Goal: Task Accomplishment & Management: Manage account settings

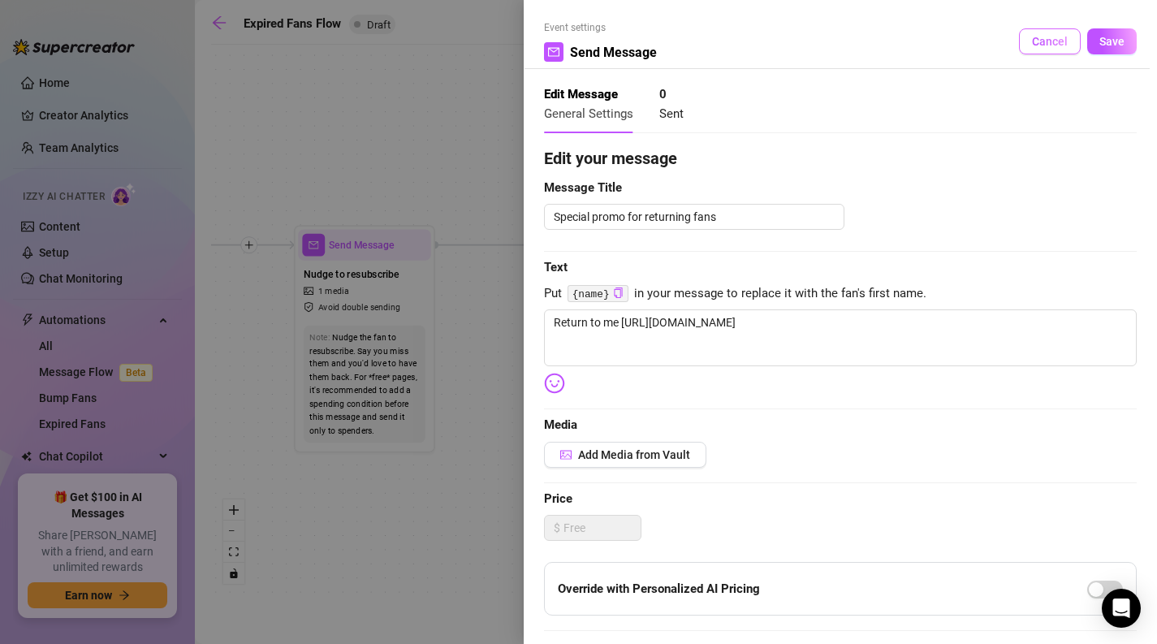
click at [1046, 39] on span "Cancel" at bounding box center [1050, 41] width 36 height 13
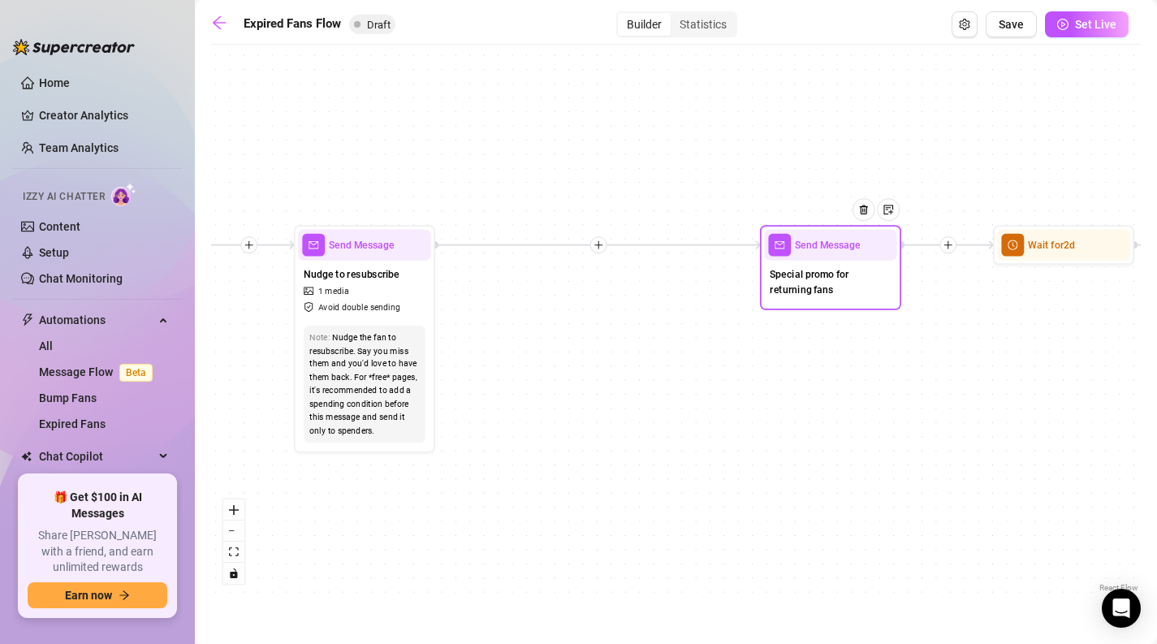
click at [836, 250] on span "Send Message" at bounding box center [828, 244] width 66 height 15
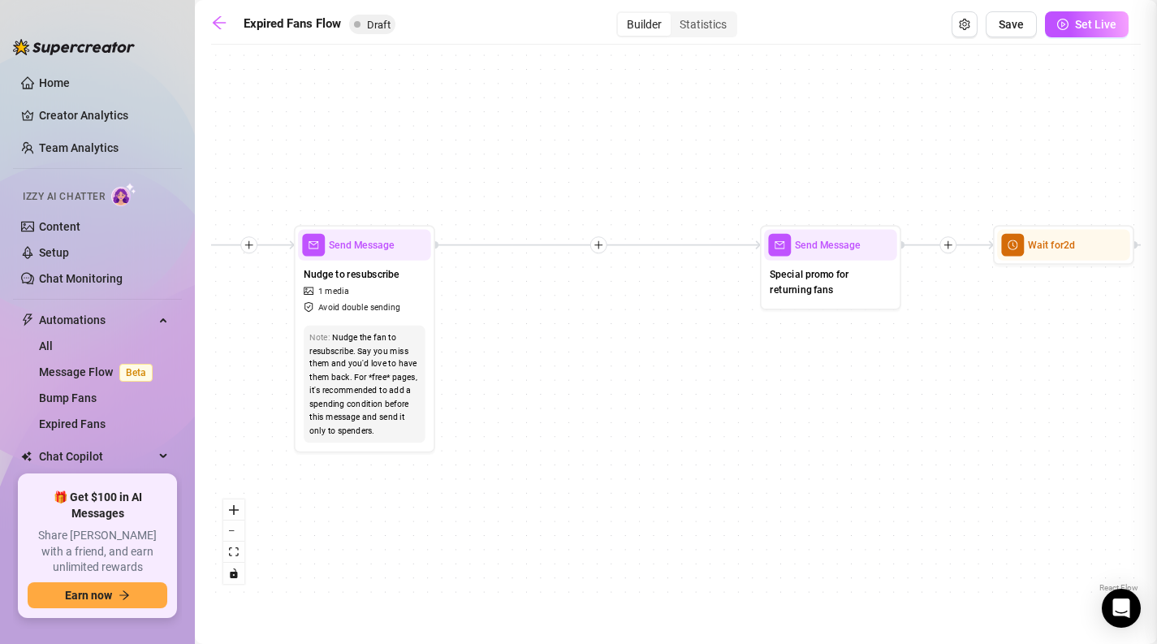
type textarea "Special promo for returning fans"
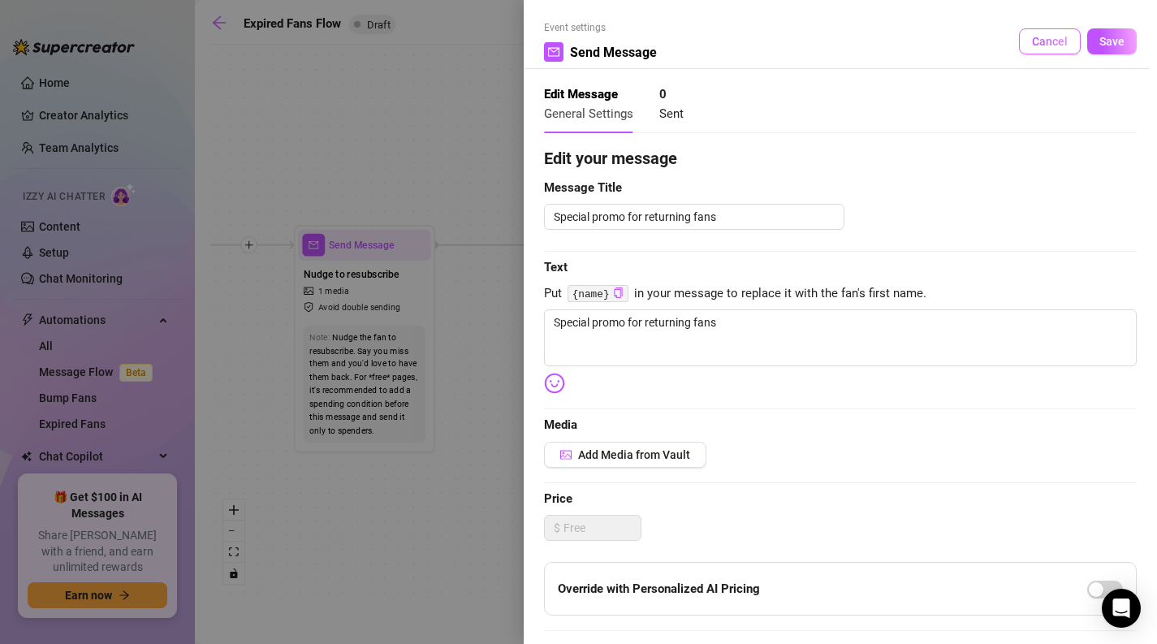
click at [1050, 32] on button "Cancel" at bounding box center [1050, 41] width 62 height 26
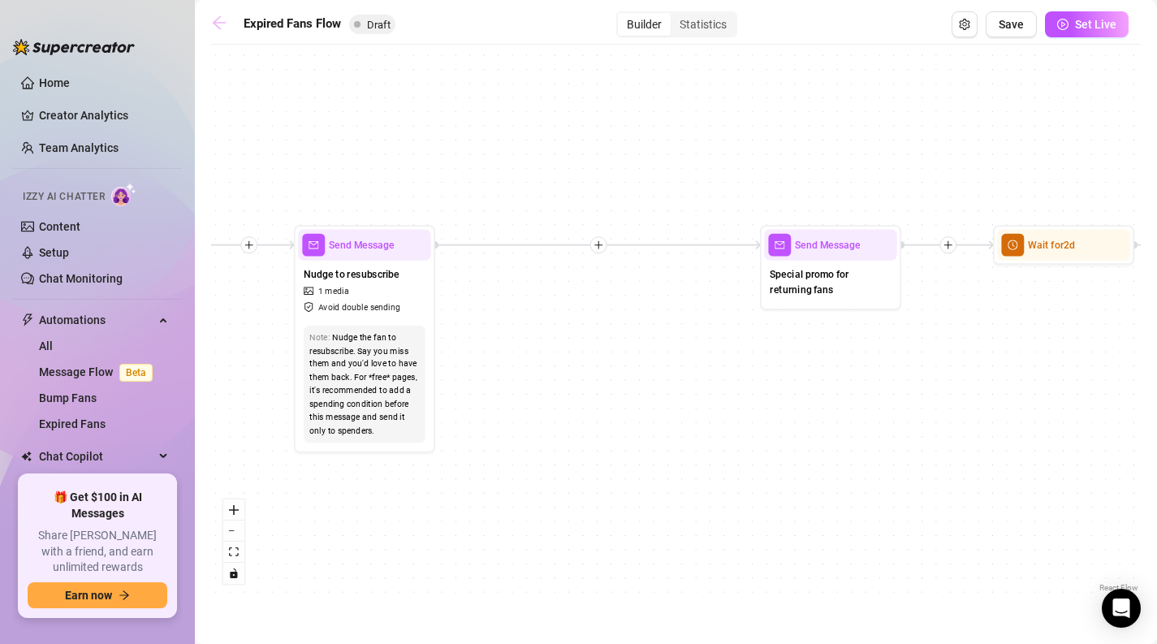
click at [221, 24] on icon "arrow-left" at bounding box center [219, 23] width 16 height 16
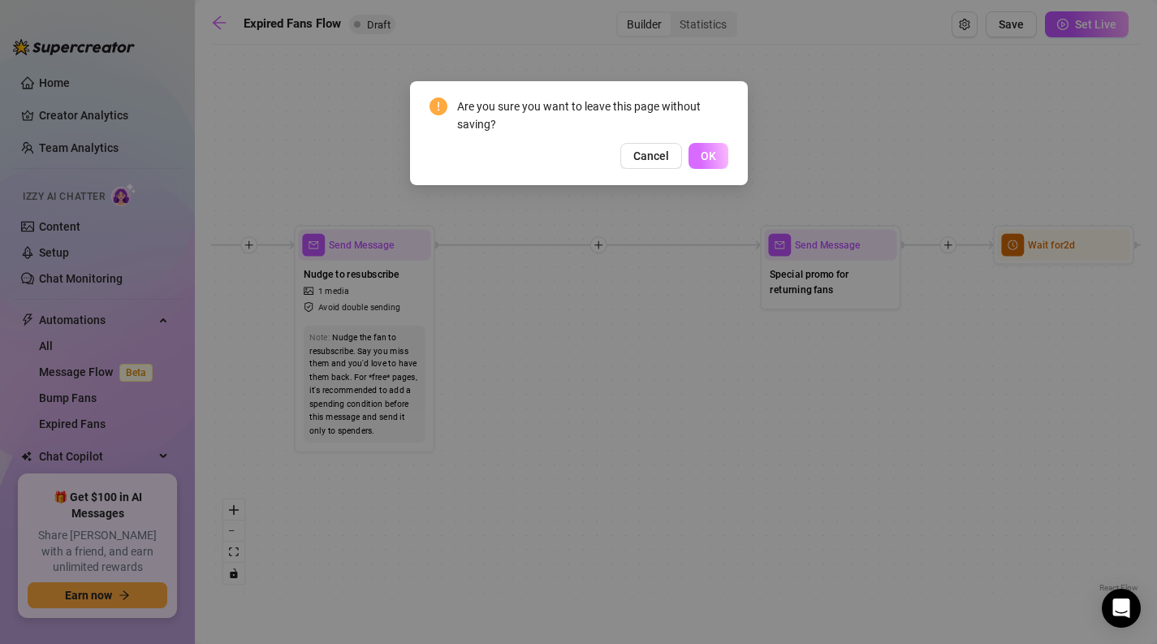
click at [708, 153] on span "OK" at bounding box center [708, 155] width 15 height 13
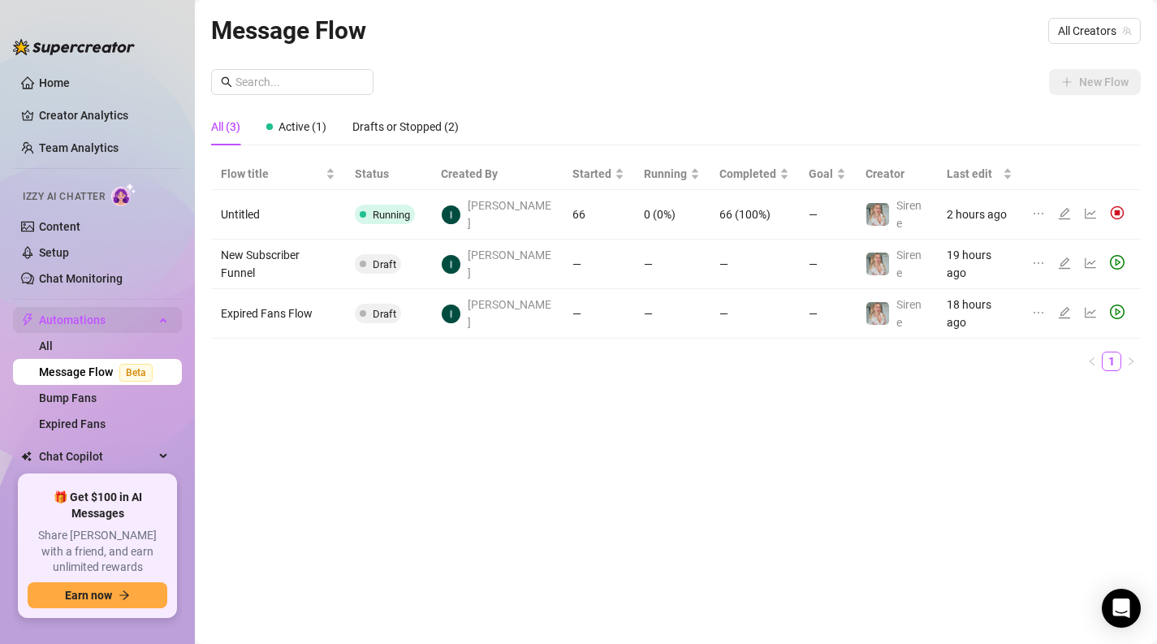
click at [110, 321] on span "Automations" at bounding box center [96, 320] width 115 height 26
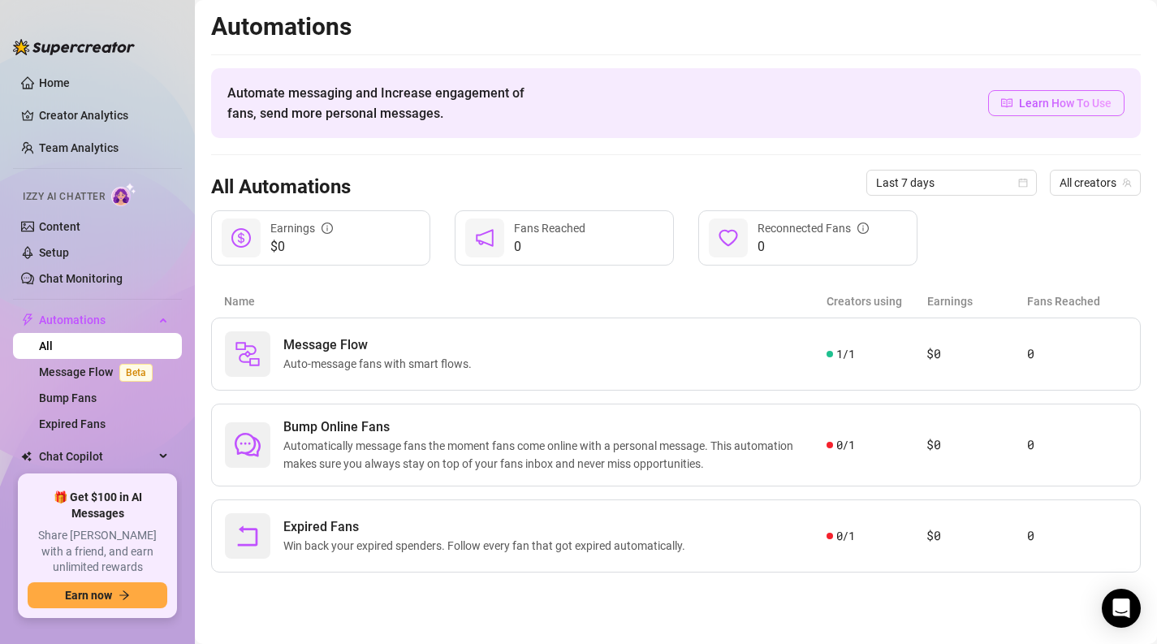
click at [1084, 101] on span "Learn How To Use" at bounding box center [1065, 103] width 93 height 18
click at [1037, 110] on span "Learn How To Use" at bounding box center [1065, 103] width 93 height 18
click at [106, 417] on link "Expired Fans" at bounding box center [72, 423] width 67 height 13
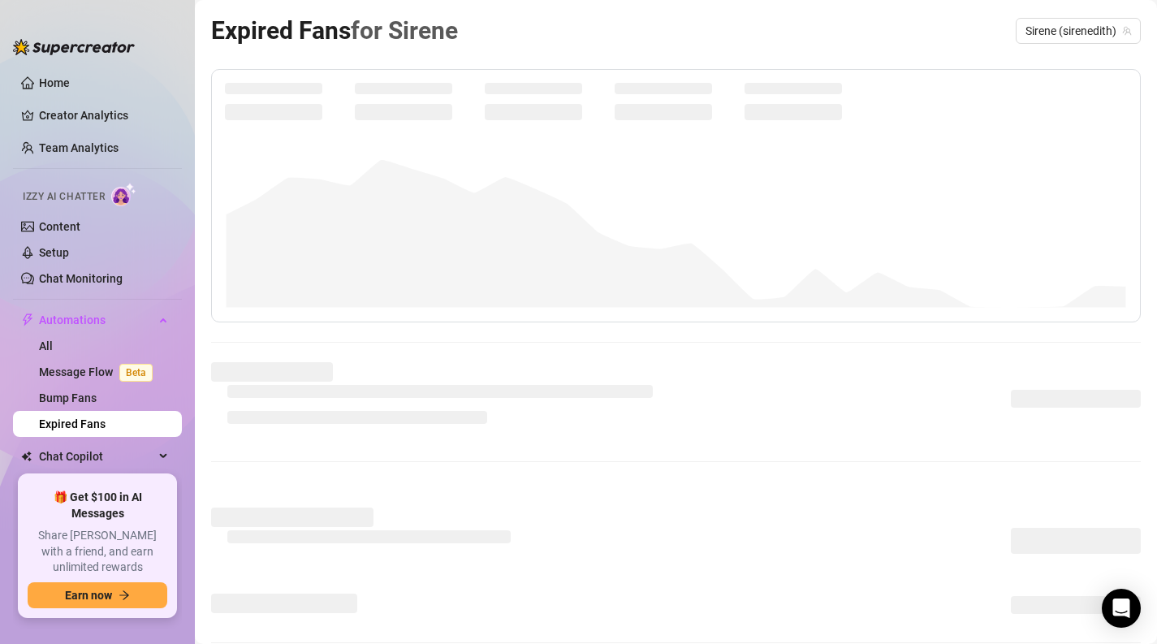
click at [97, 424] on link "Expired Fans" at bounding box center [72, 423] width 67 height 13
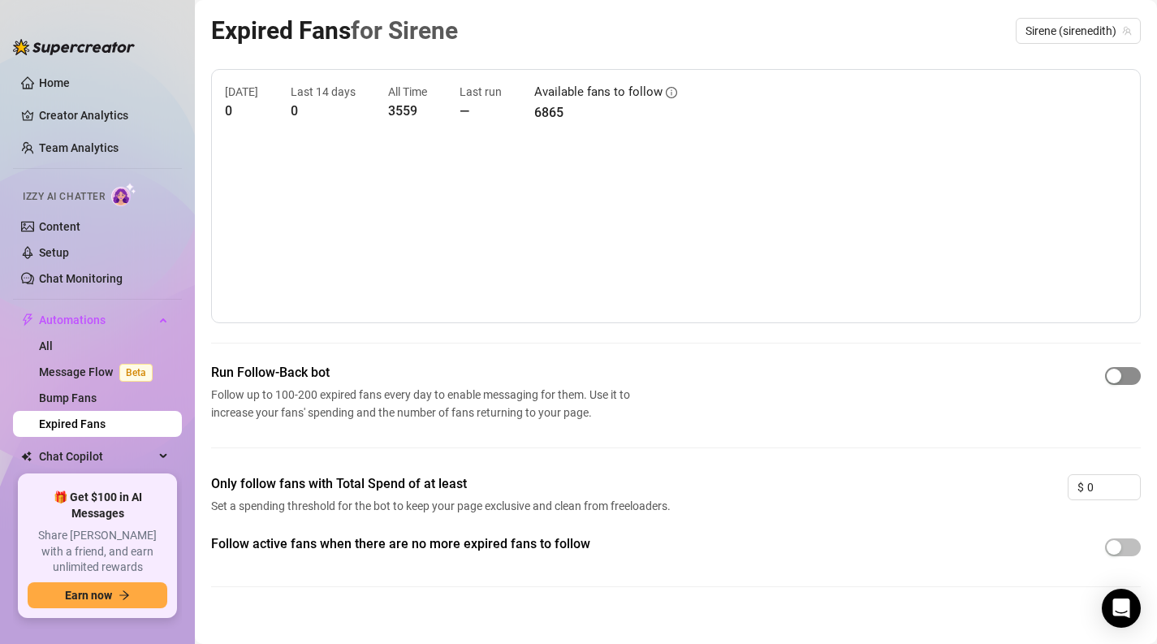
click at [1130, 374] on span "button" at bounding box center [1123, 376] width 36 height 18
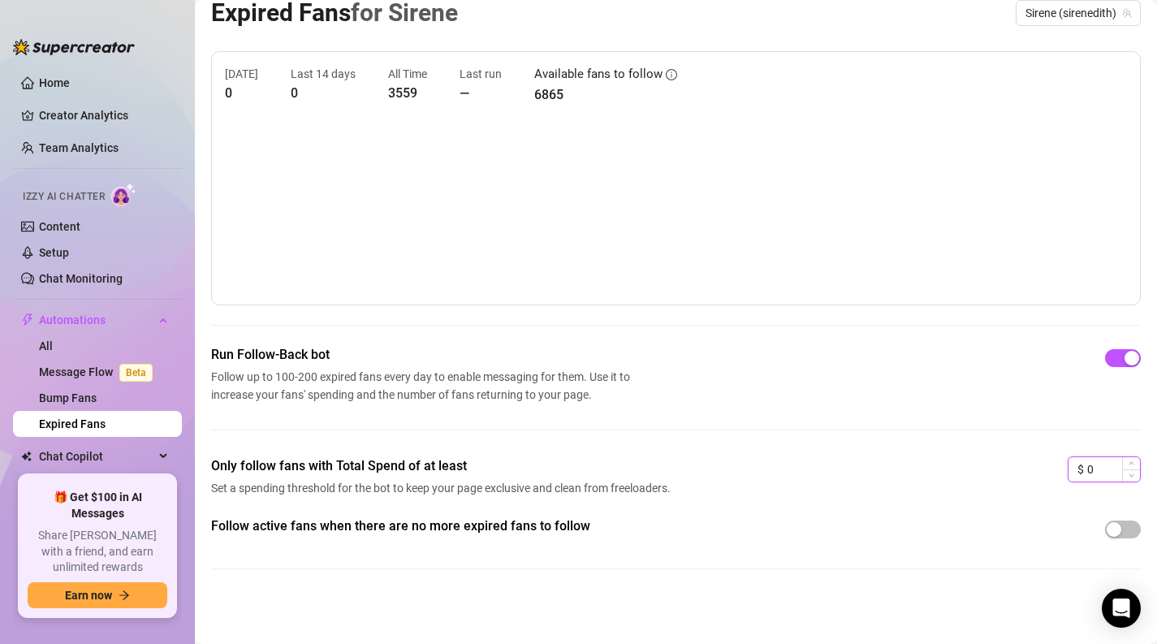
click at [1106, 464] on input "0" at bounding box center [1113, 469] width 53 height 24
type input "35"
click at [955, 512] on div "Only follow fans with Total Spend of at least Set a spending threshold for the …" at bounding box center [675, 486] width 929 height 60
click at [1128, 528] on span "button" at bounding box center [1123, 529] width 36 height 18
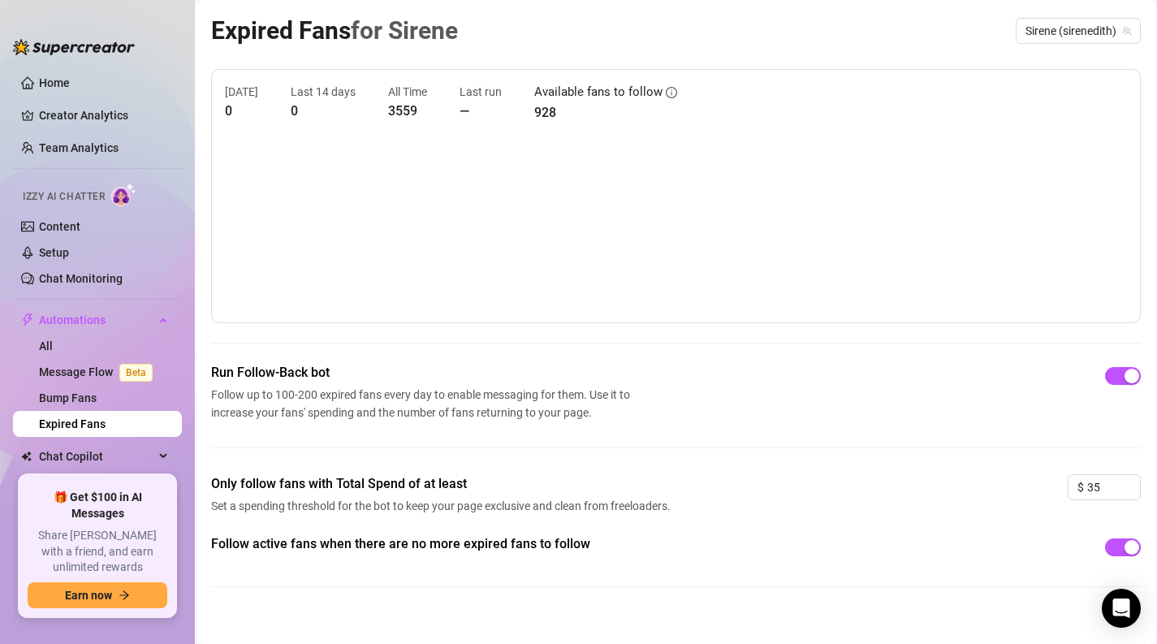
click at [714, 425] on div "Run Follow-Back bot Follow up to 100-200 expired fans every day to enable messa…" at bounding box center [675, 418] width 929 height 111
click at [58, 369] on link "Message Flow Beta" at bounding box center [99, 371] width 120 height 13
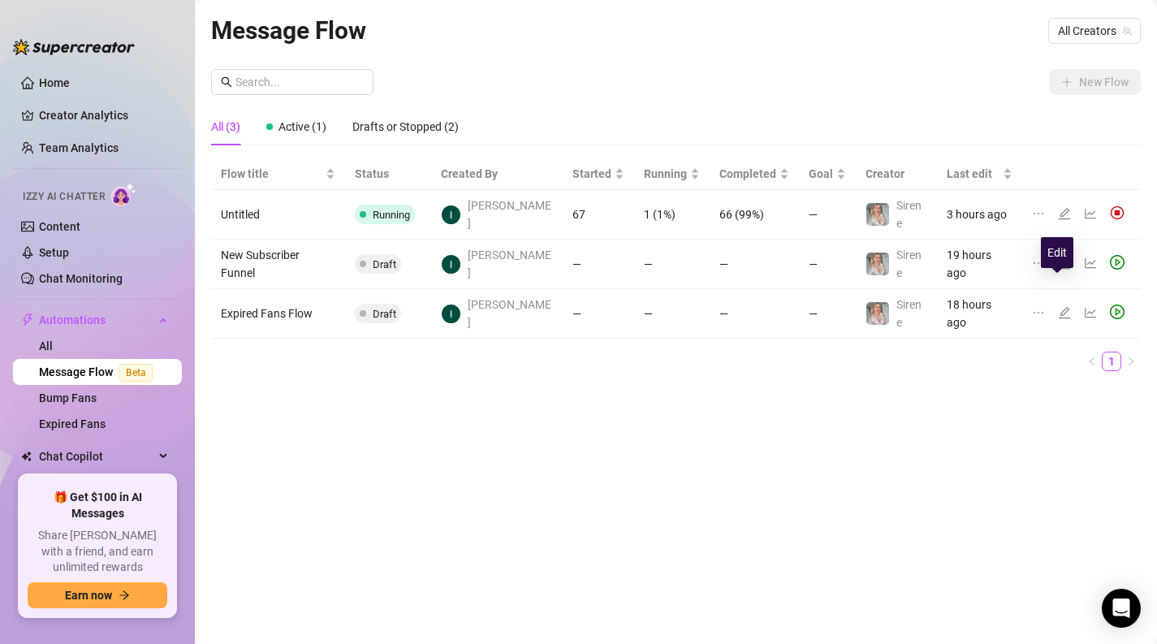
click at [1059, 306] on icon "edit" at bounding box center [1064, 312] width 13 height 13
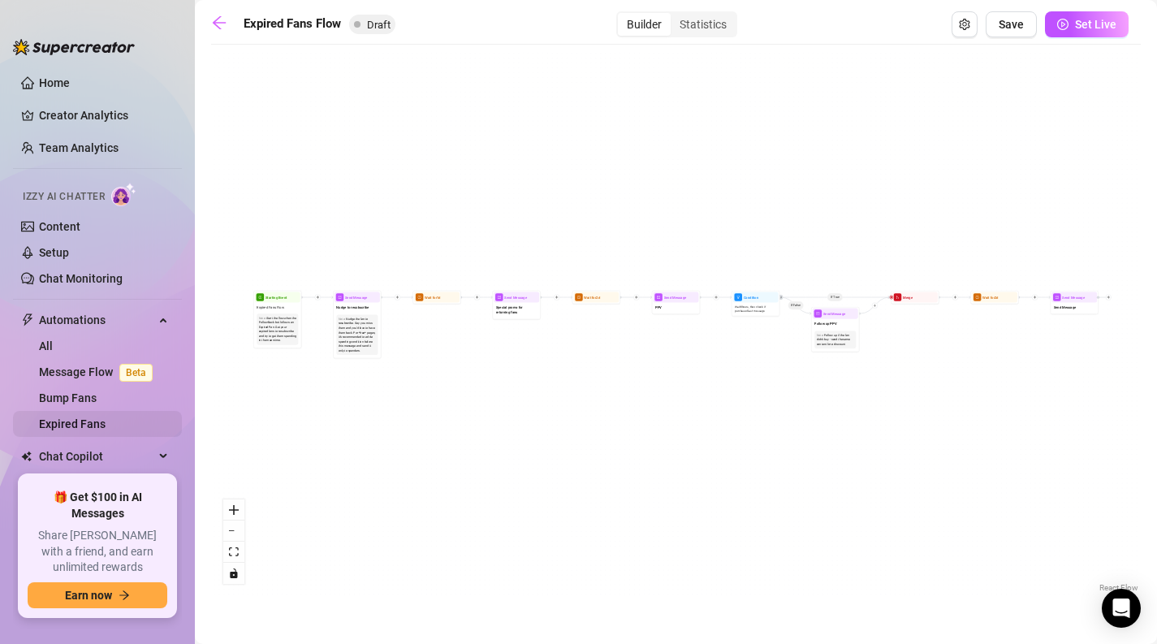
click at [54, 417] on link "Expired Fans" at bounding box center [72, 423] width 67 height 13
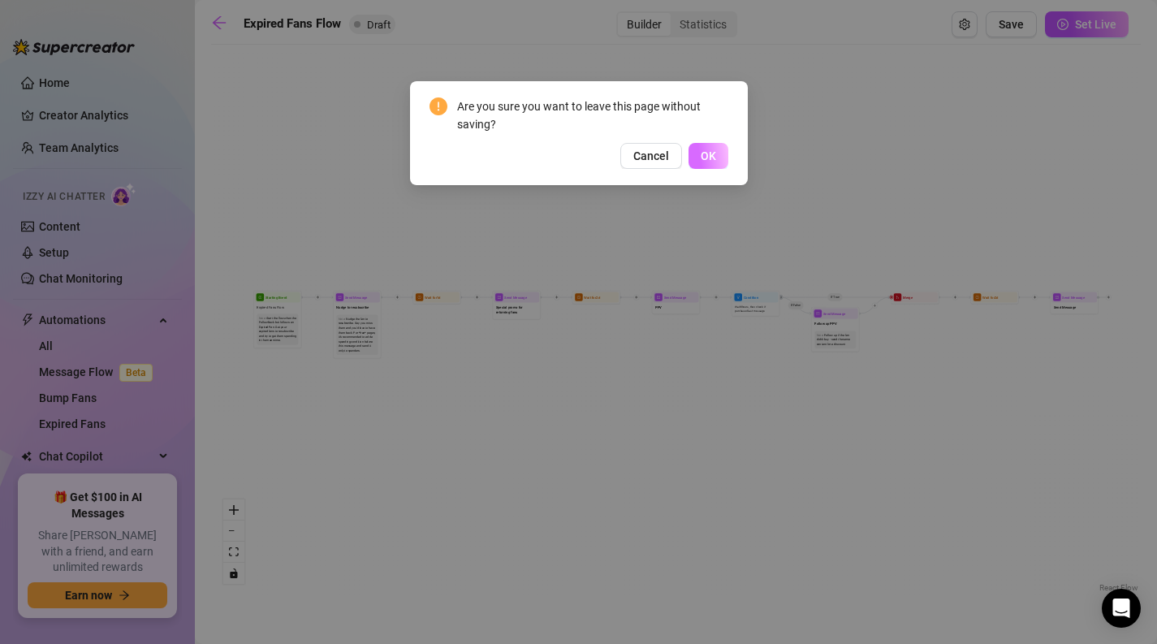
click at [713, 151] on span "OK" at bounding box center [708, 155] width 15 height 13
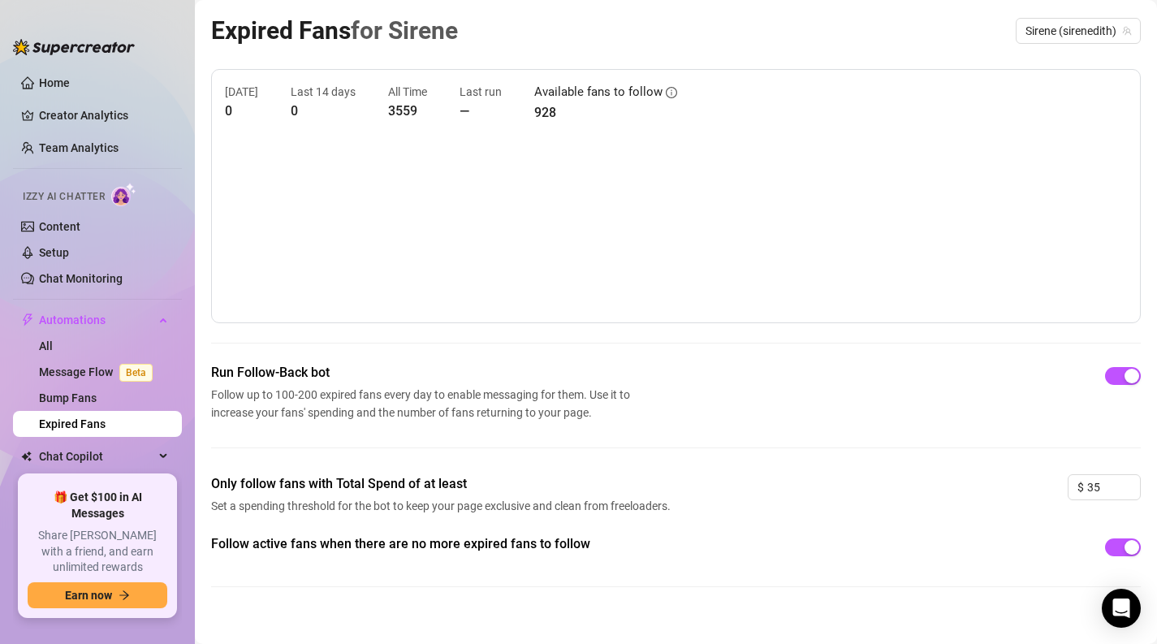
scroll to position [18, 0]
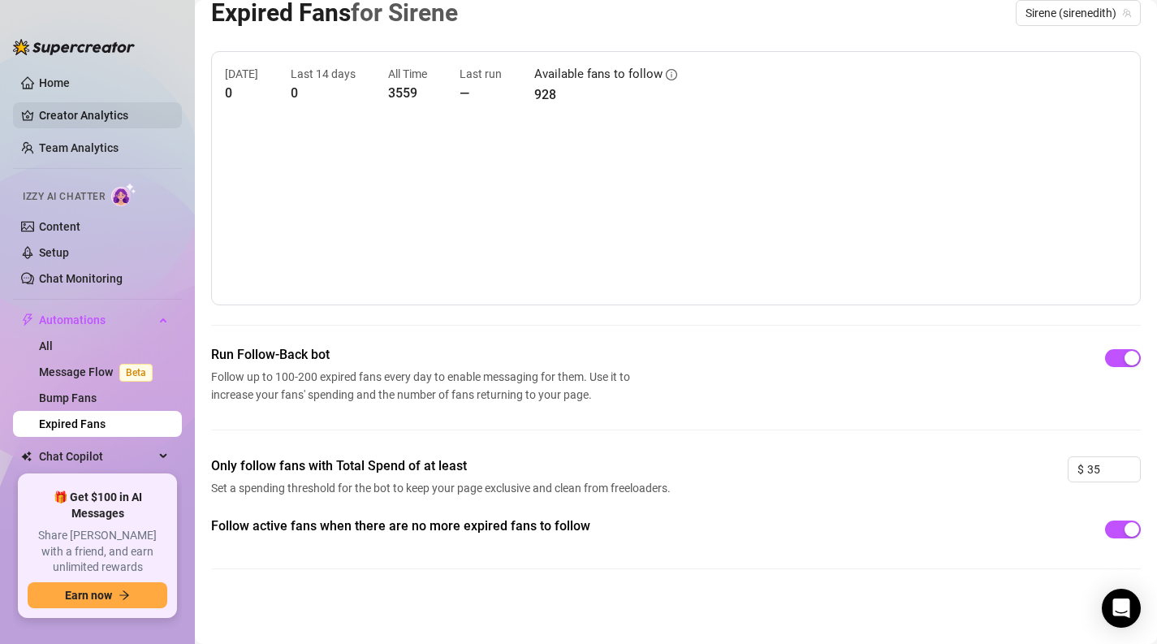
click at [71, 123] on link "Creator Analytics" at bounding box center [104, 115] width 130 height 26
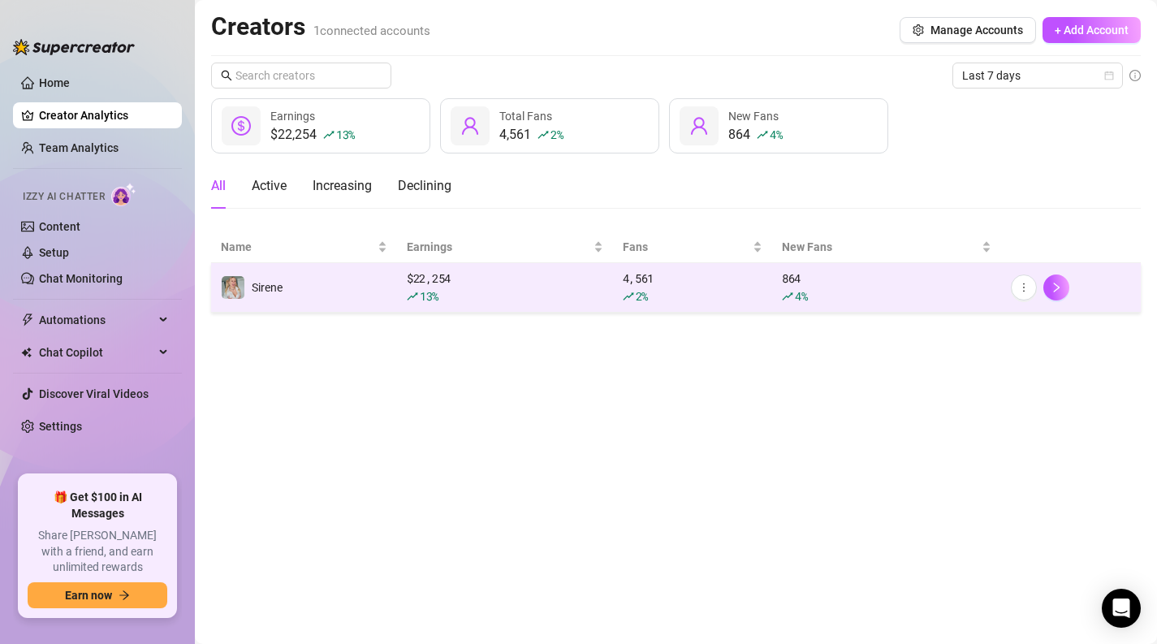
click at [589, 289] on div "13 %" at bounding box center [505, 296] width 196 height 18
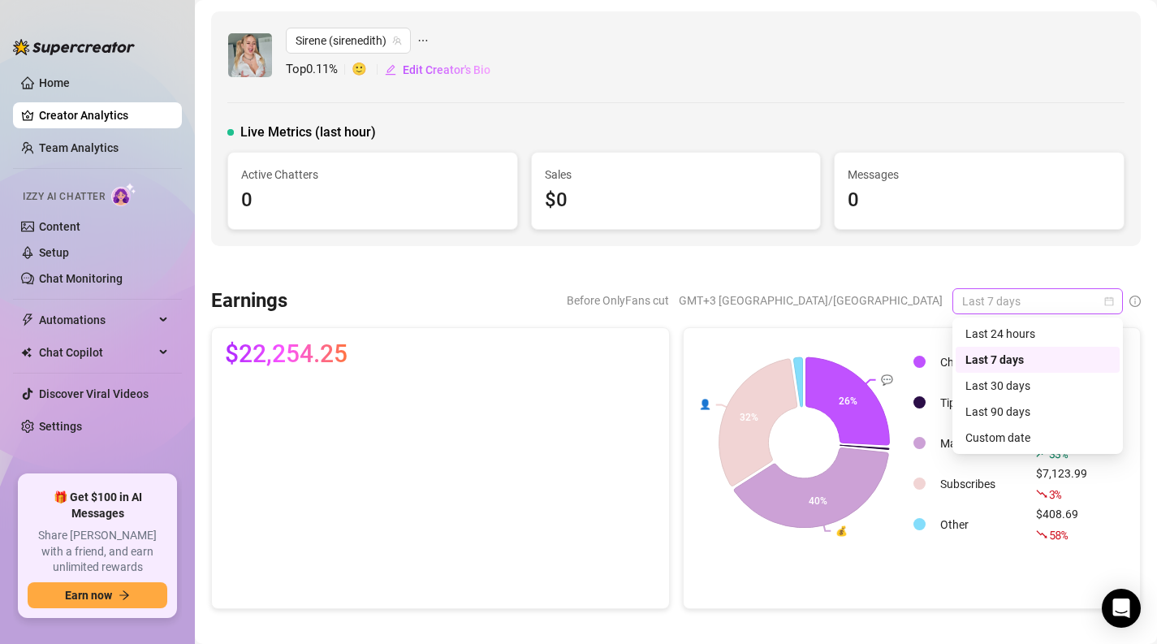
click at [1029, 300] on span "Last 7 days" at bounding box center [1037, 301] width 151 height 24
click at [1021, 438] on div "Custom date" at bounding box center [1037, 438] width 144 height 18
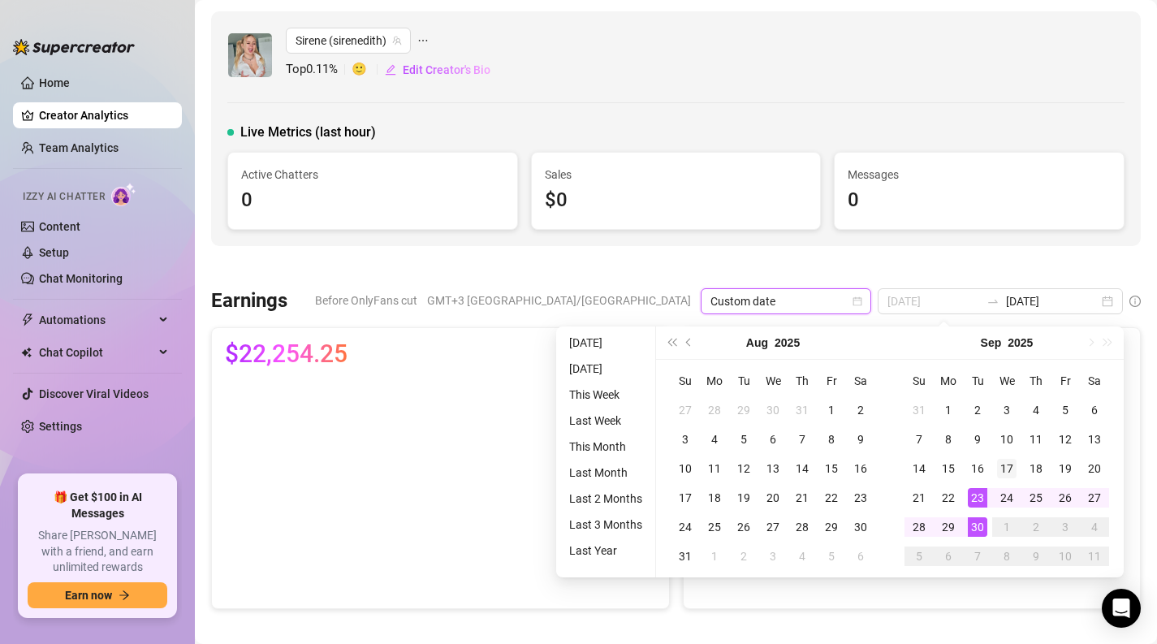
type input "[DATE]"
click at [1010, 464] on div "17" at bounding box center [1006, 468] width 19 height 19
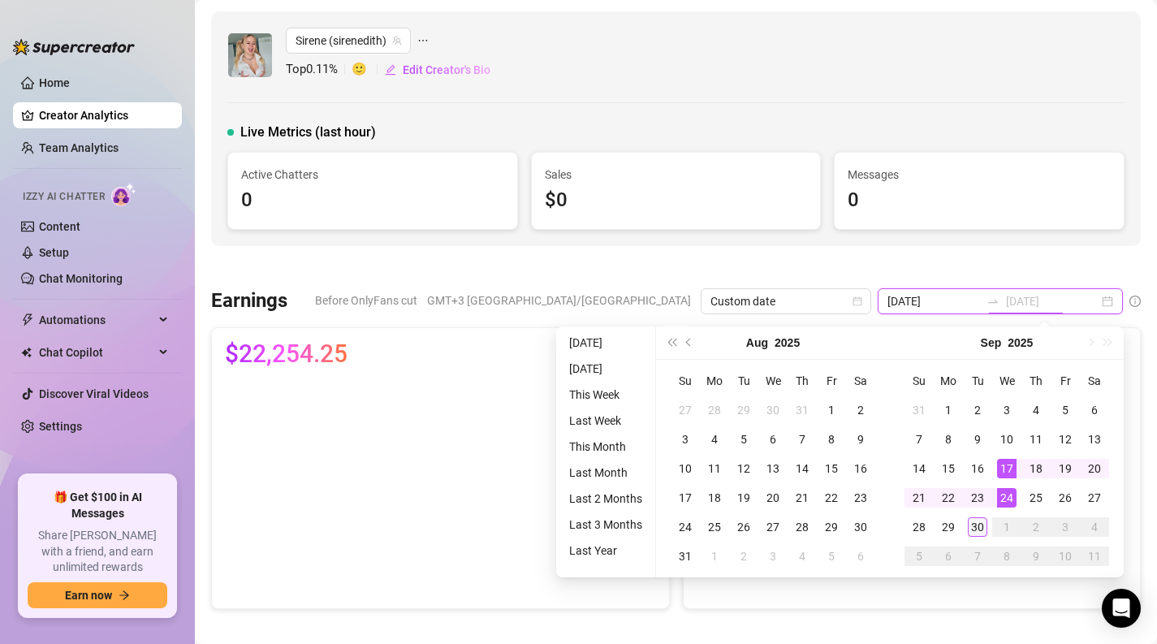
type input "[DATE]"
click at [977, 528] on div "30" at bounding box center [977, 526] width 19 height 19
type input "[DATE]"
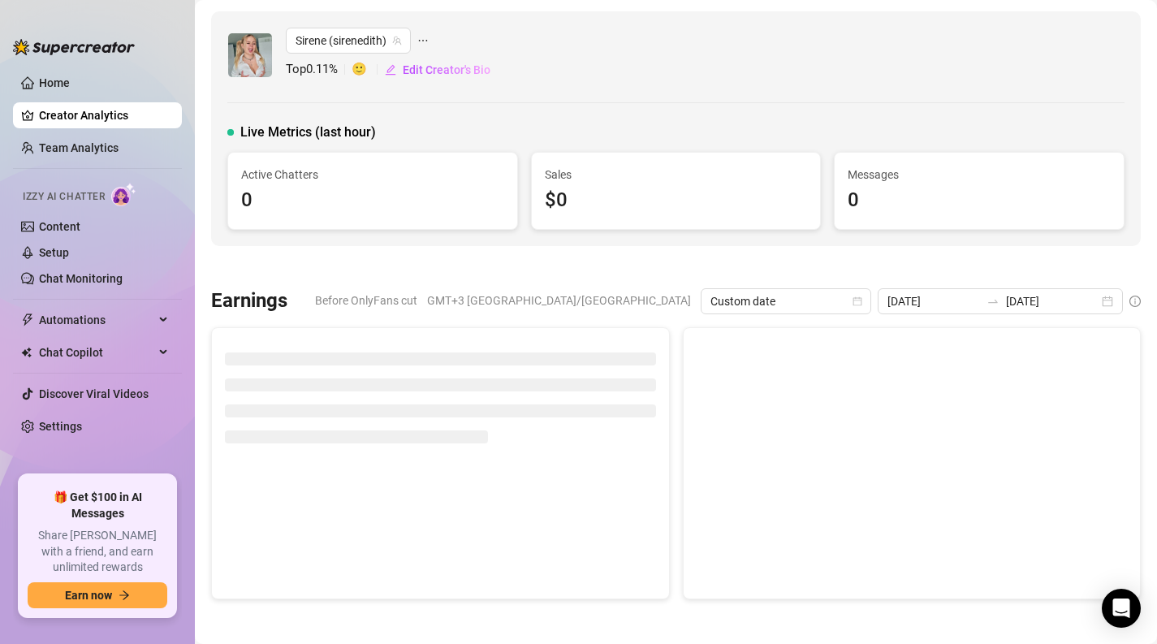
click at [881, 259] on div at bounding box center [675, 267] width 929 height 16
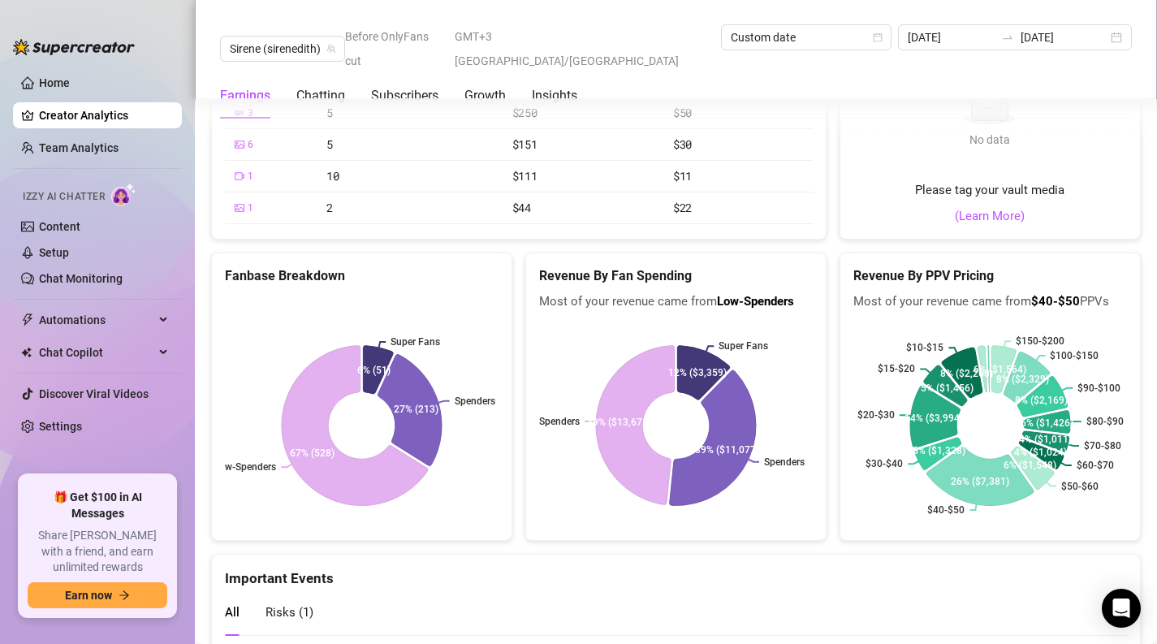
scroll to position [2779, 0]
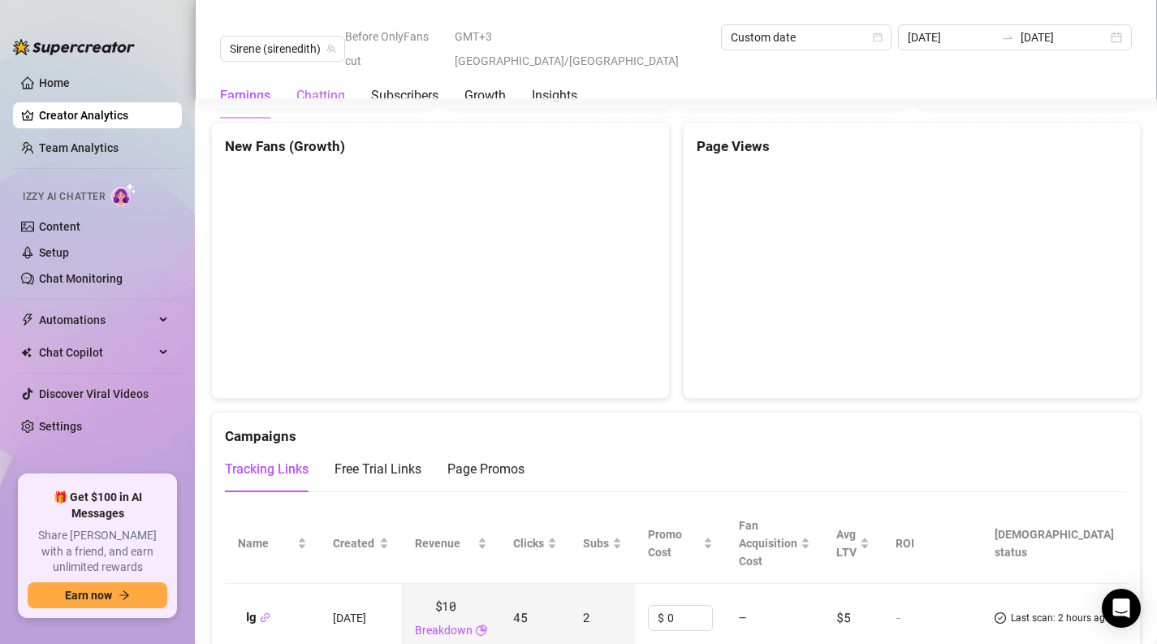
click at [326, 86] on div "Chatting" at bounding box center [320, 95] width 49 height 19
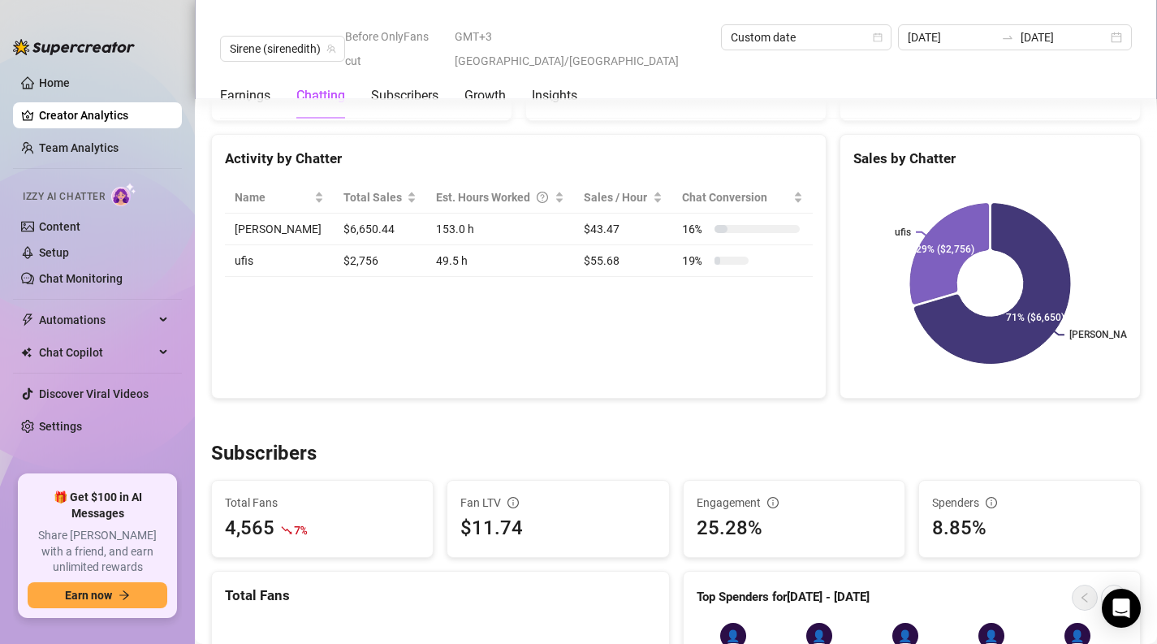
scroll to position [544, 0]
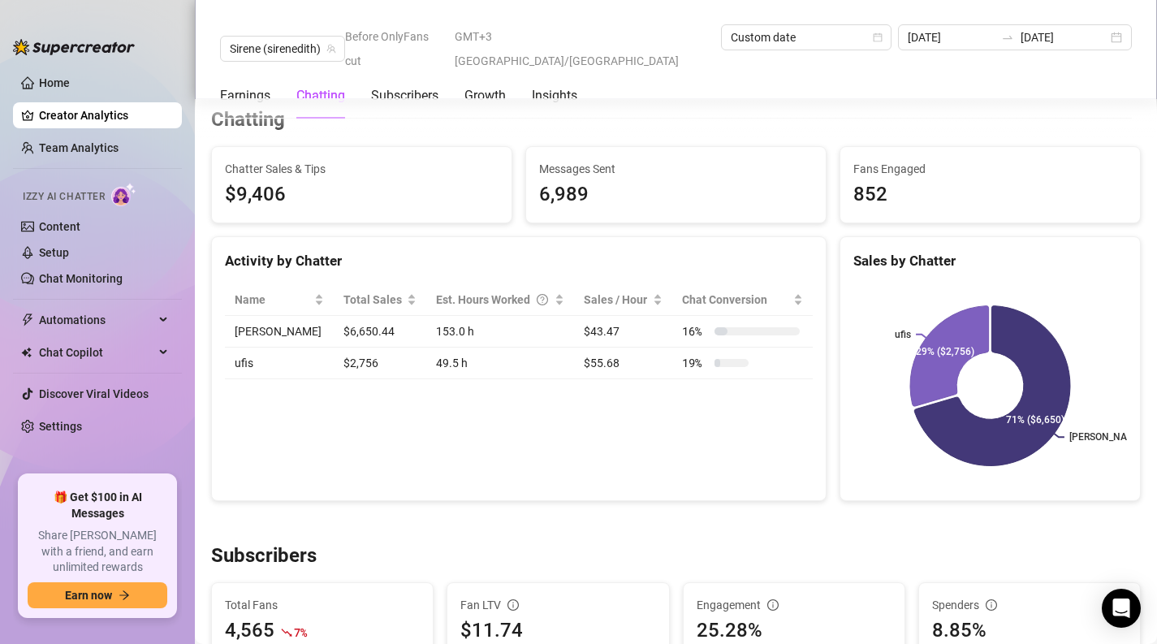
click at [362, 422] on div "Activity by Chatter Name Total Sales Est. Hours Worked Sales / Hour Chat Conver…" at bounding box center [518, 368] width 615 height 265
click at [362, 333] on td "$6,650.44" at bounding box center [380, 332] width 93 height 32
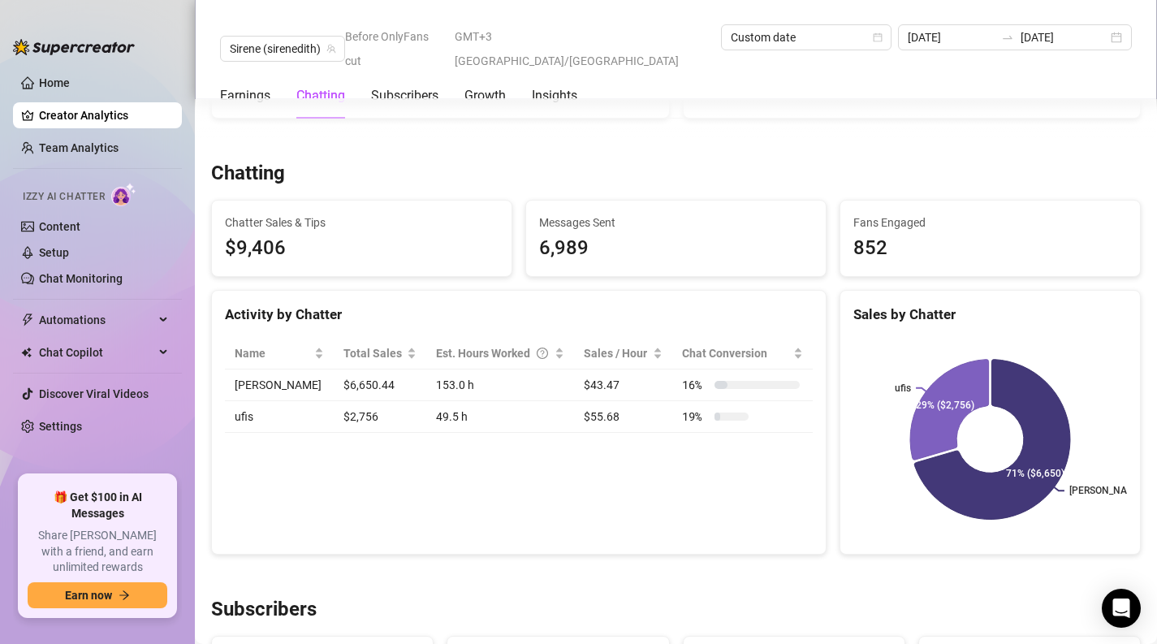
scroll to position [524, 0]
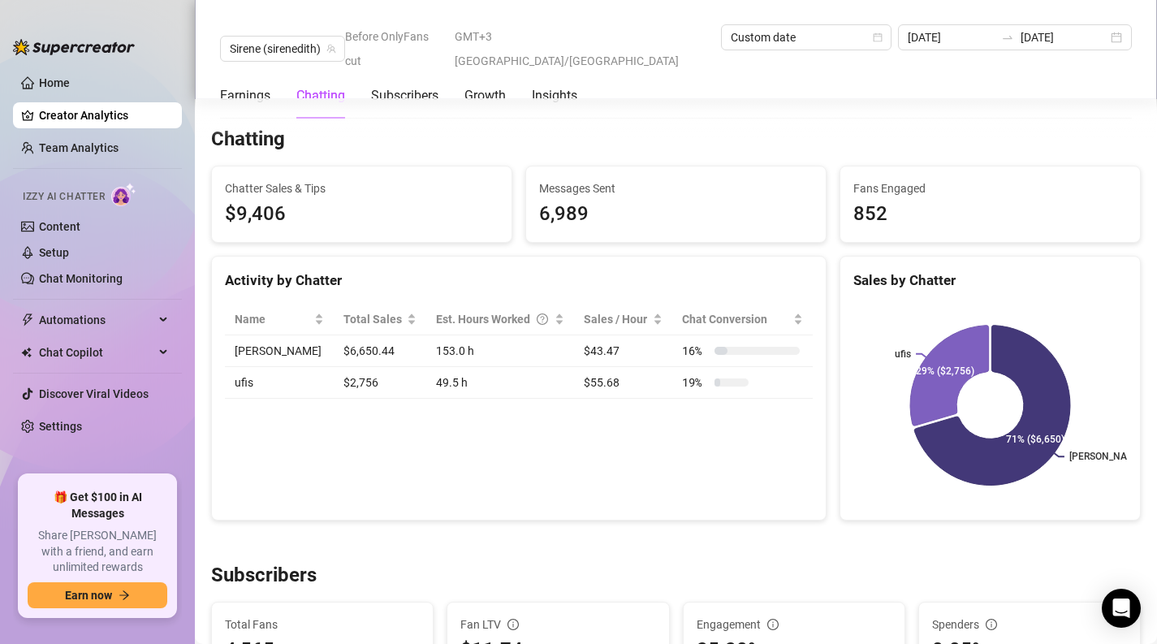
drag, startPoint x: 306, startPoint y: 342, endPoint x: 333, endPoint y: 342, distance: 26.8
click at [334, 342] on td "$6,650.44" at bounding box center [380, 351] width 93 height 32
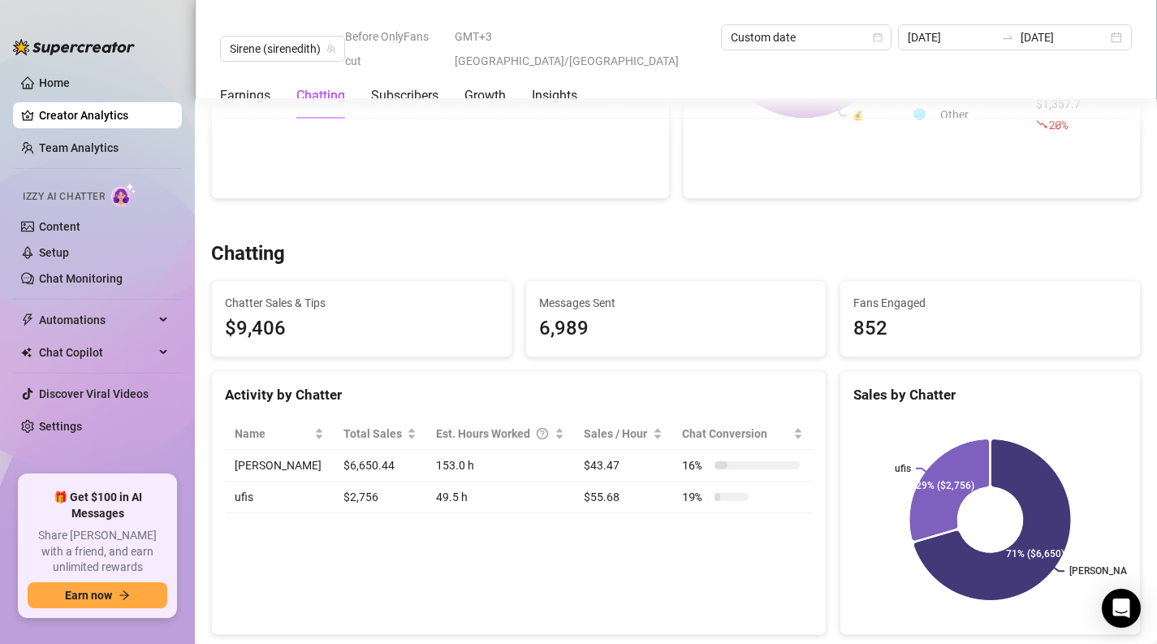
scroll to position [0, 0]
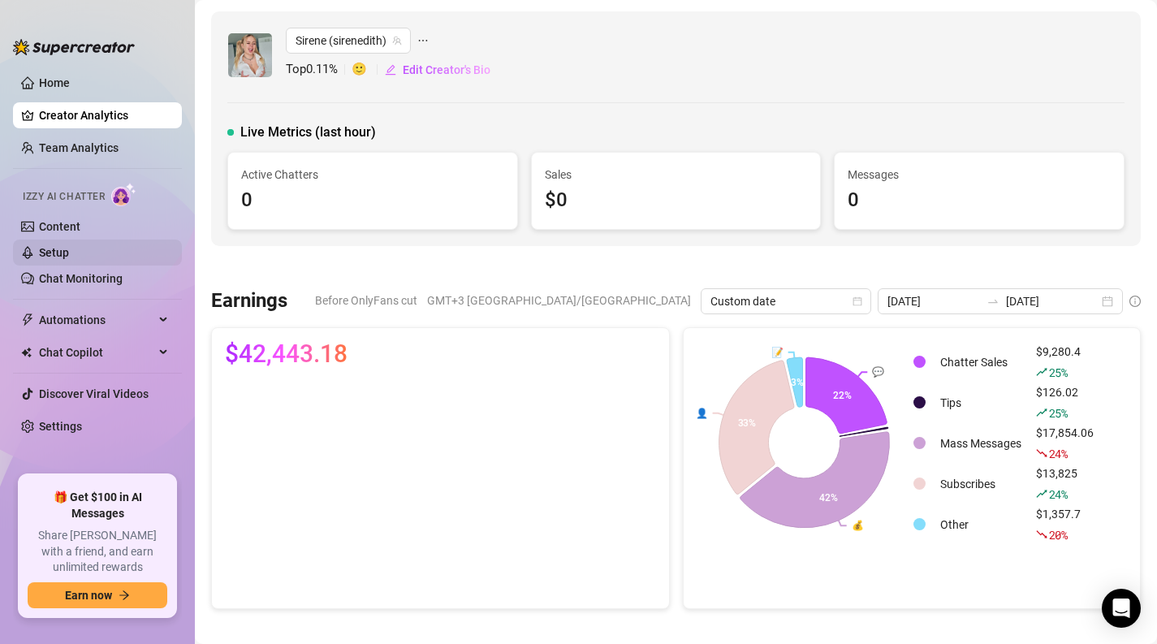
click at [68, 252] on link "Setup" at bounding box center [54, 252] width 30 height 13
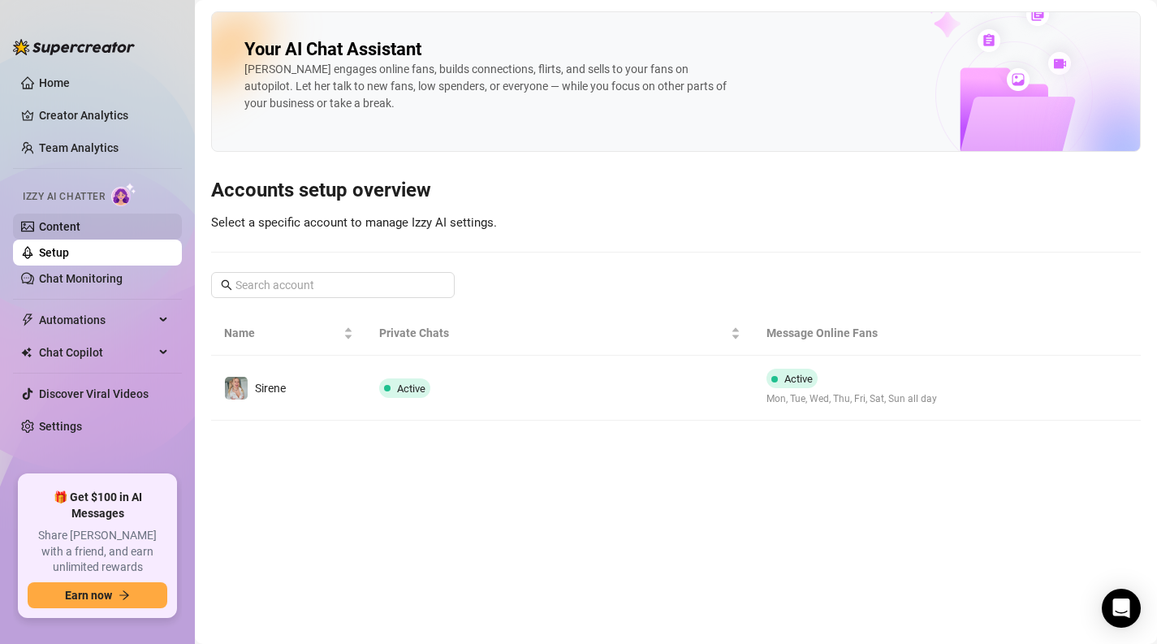
click at [65, 221] on link "Content" at bounding box center [59, 226] width 41 height 13
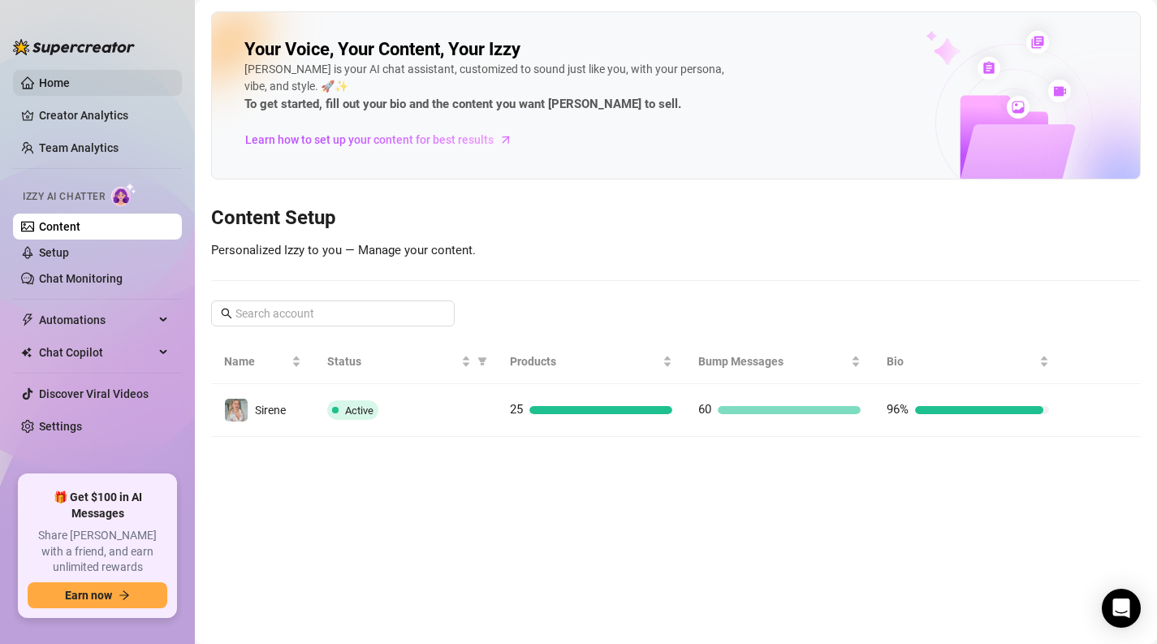
click at [56, 83] on link "Home" at bounding box center [54, 82] width 31 height 13
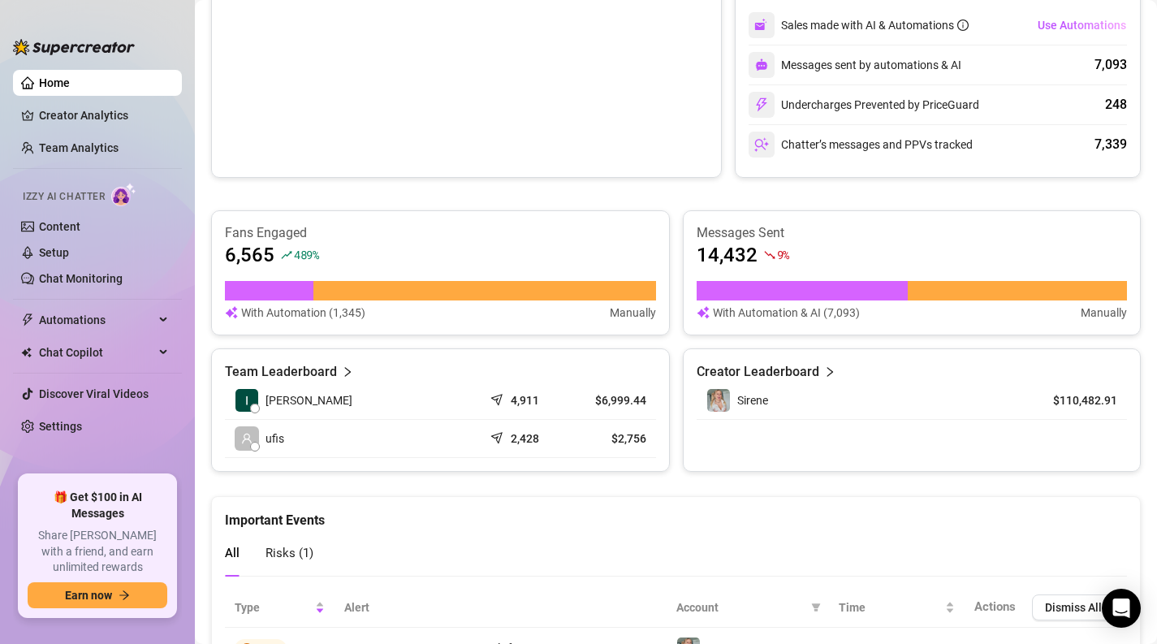
scroll to position [442, 0]
